Goal: Use online tool/utility: Utilize a website feature to perform a specific function

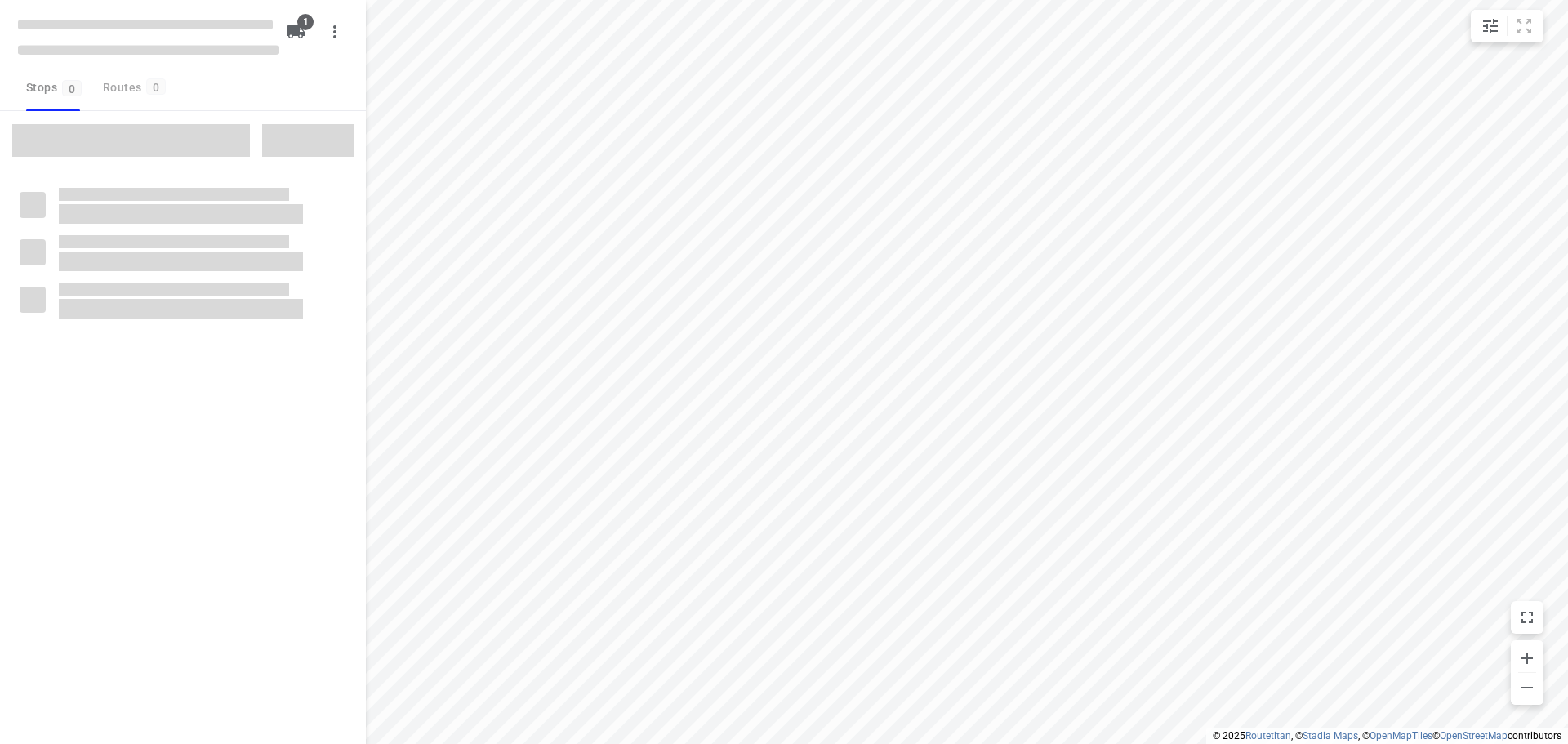
type input "distance"
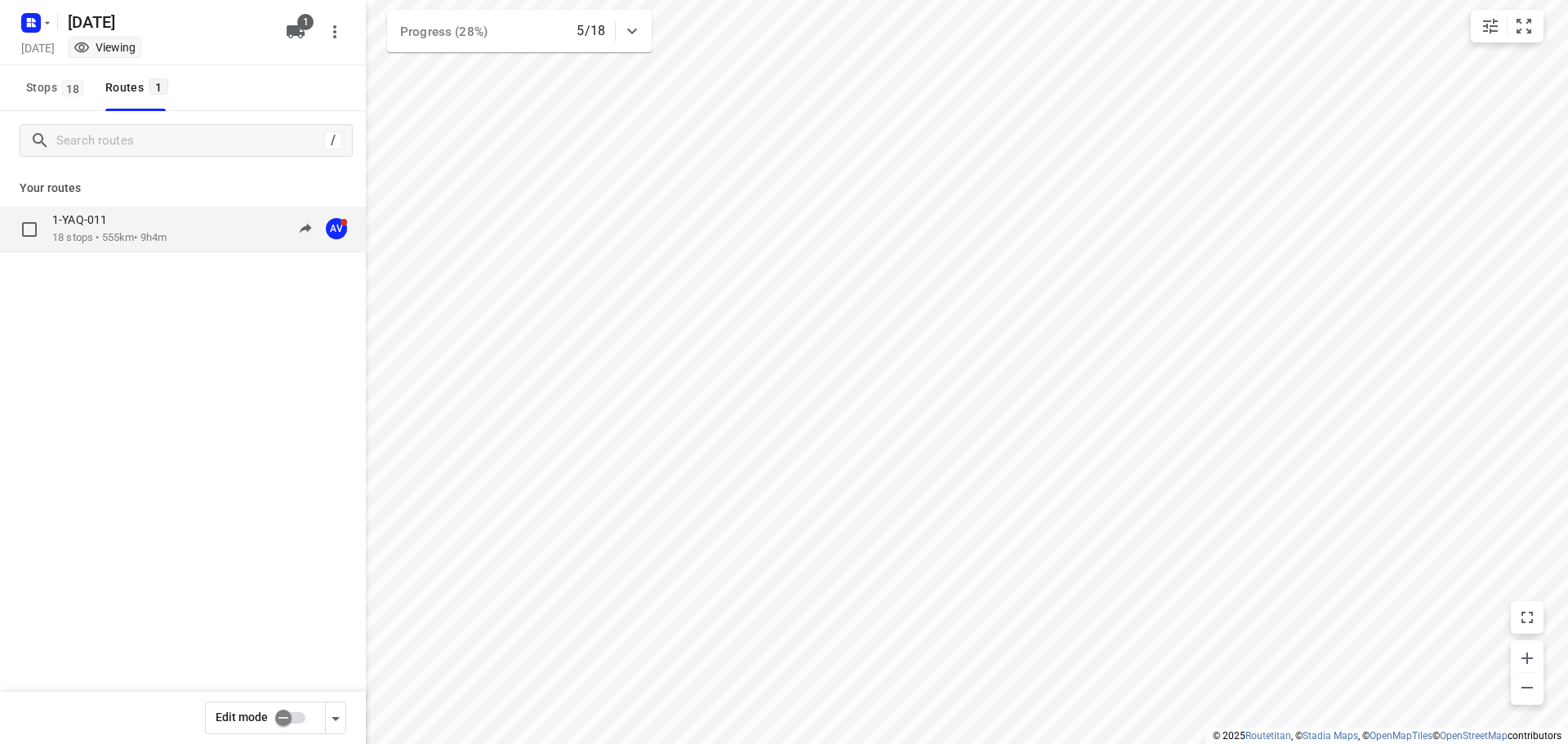
click at [176, 229] on div "1-YAQ-011 18 stops • 555km • 9h4m 09:28-19:04 AV" at bounding box center [208, 229] width 313 height 34
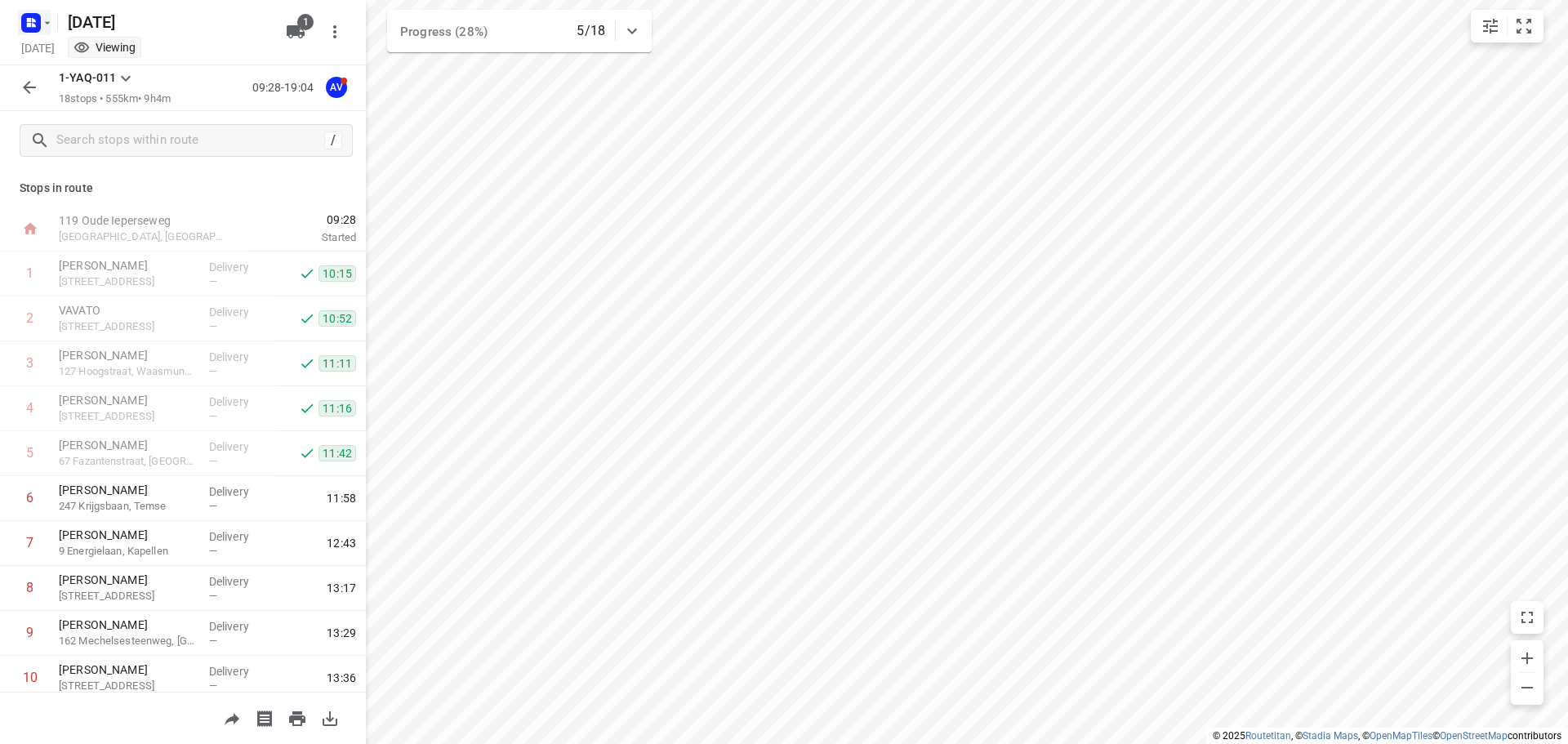
click at [39, 23] on rect "button" at bounding box center [30, 23] width 19 height 19
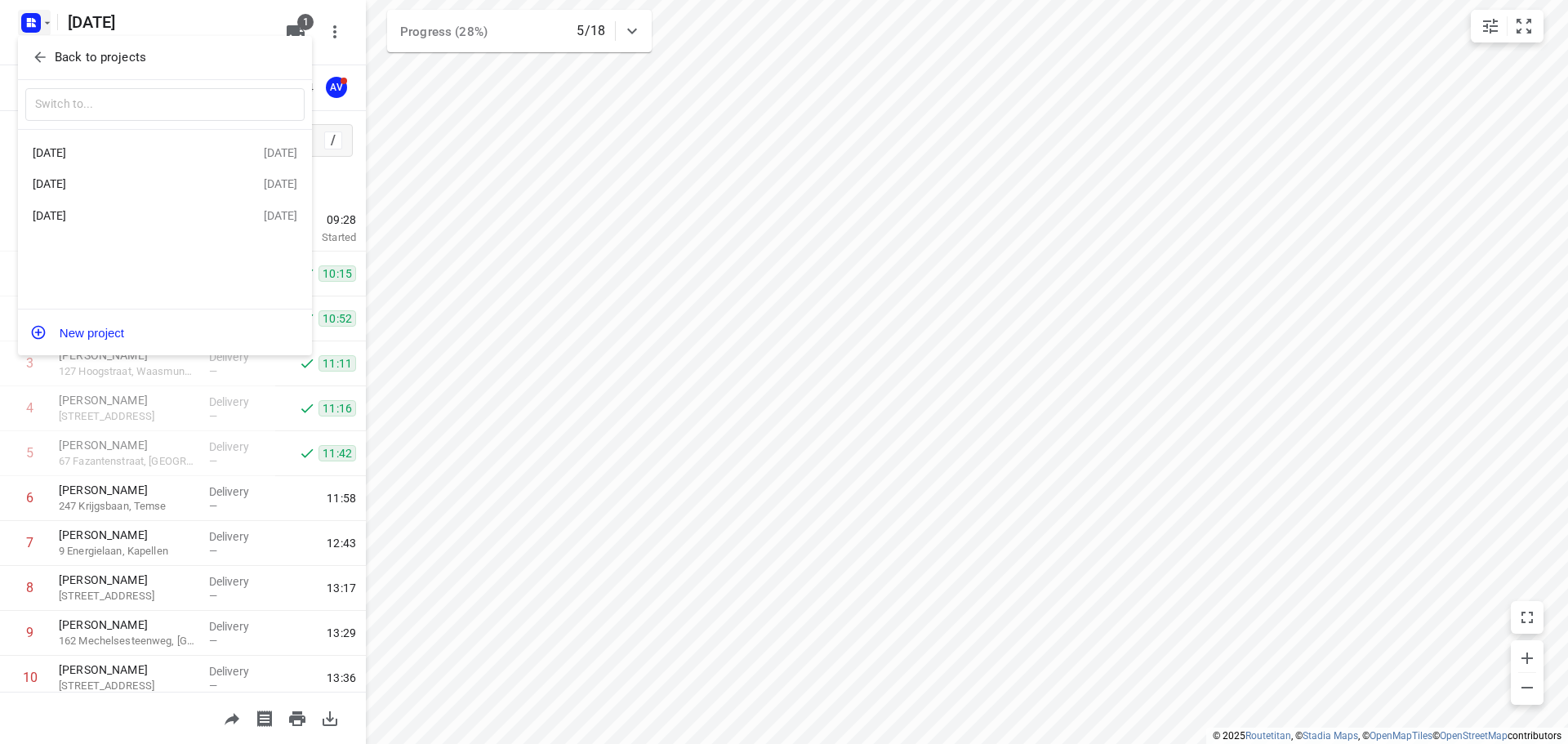
click at [34, 11] on div at bounding box center [784, 372] width 1568 height 744
